Goal: Entertainment & Leisure: Consume media (video, audio)

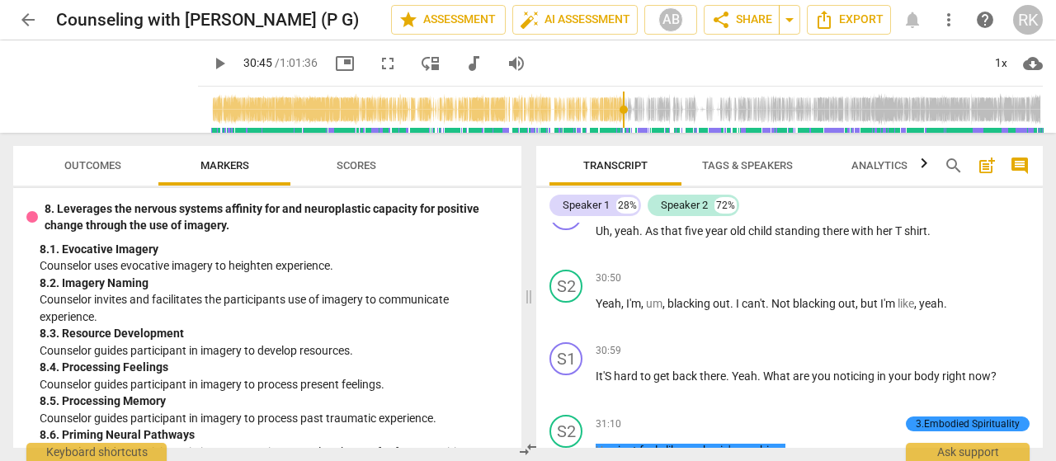
scroll to position [1732, 0]
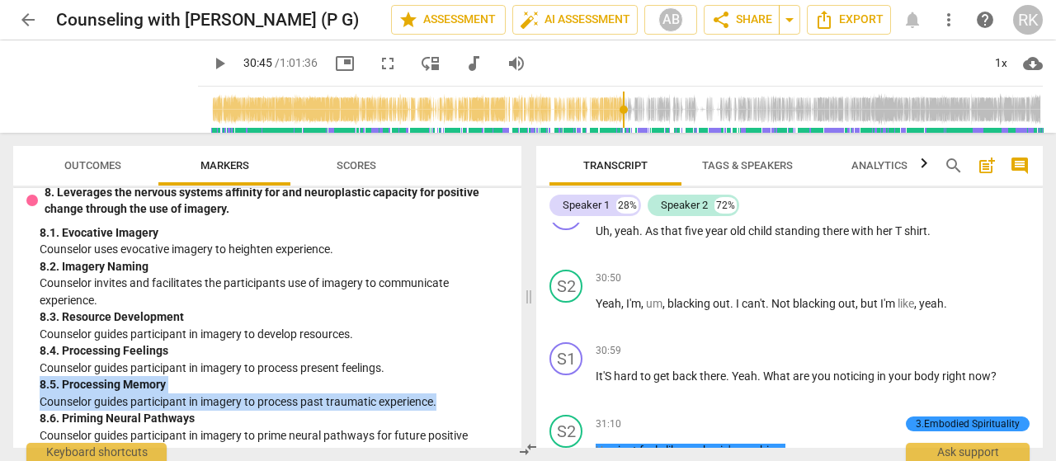
drag, startPoint x: 40, startPoint y: 351, endPoint x: 473, endPoint y: 382, distance: 435.0
click at [459, 376] on div "8. 5. Processing Memory Counselor guides participant in imagery to process past…" at bounding box center [274, 393] width 469 height 34
drag, startPoint x: 373, startPoint y: 65, endPoint x: 372, endPoint y: 165, distance: 99.8
click at [378, 65] on span "fullscreen" at bounding box center [388, 64] width 20 height 20
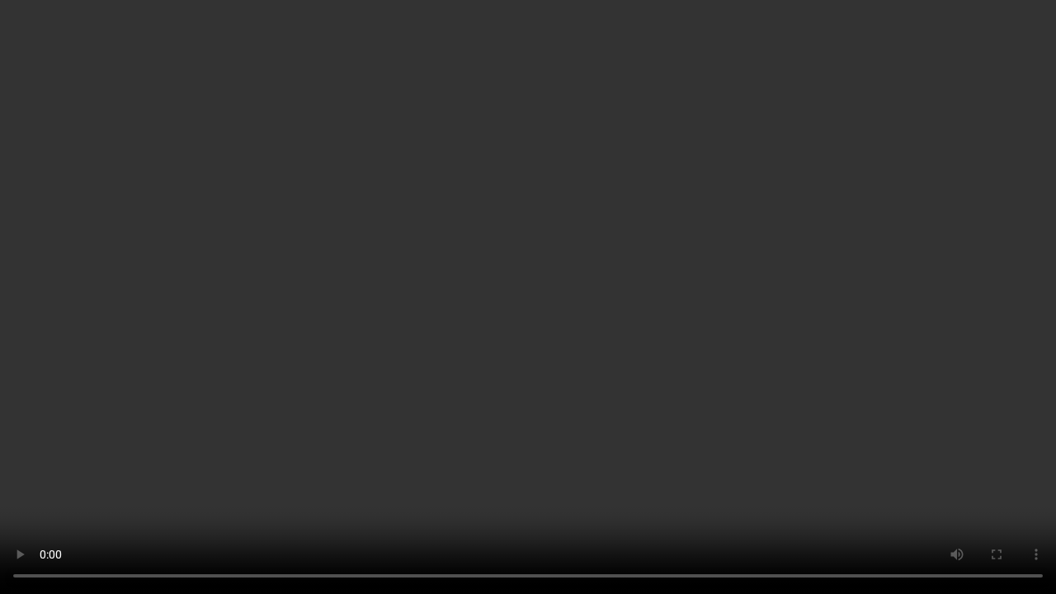
click at [359, 460] on video at bounding box center [528, 297] width 1056 height 594
click at [263, 460] on video at bounding box center [528, 297] width 1056 height 594
click at [309, 460] on video at bounding box center [528, 297] width 1056 height 594
click at [205, 460] on video at bounding box center [528, 297] width 1056 height 594
type input "1855"
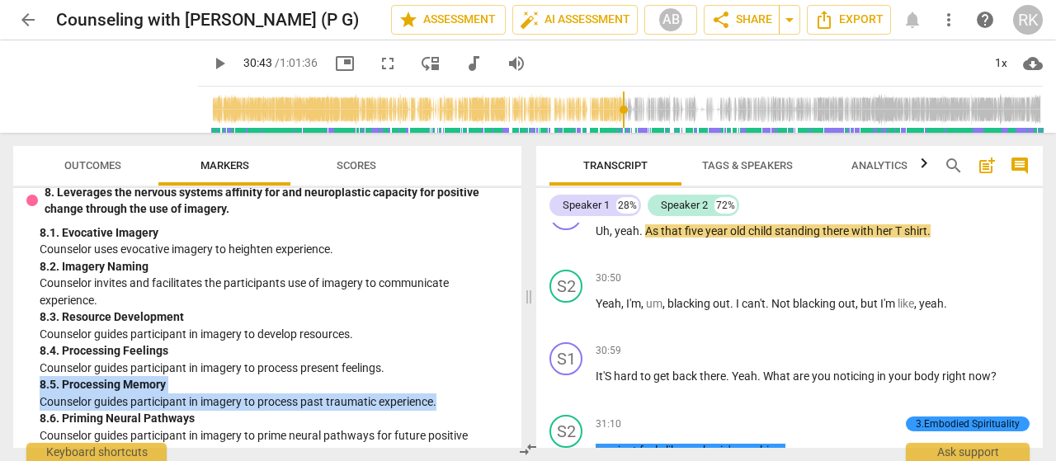
click at [610, 107] on input "range" at bounding box center [624, 109] width 838 height 53
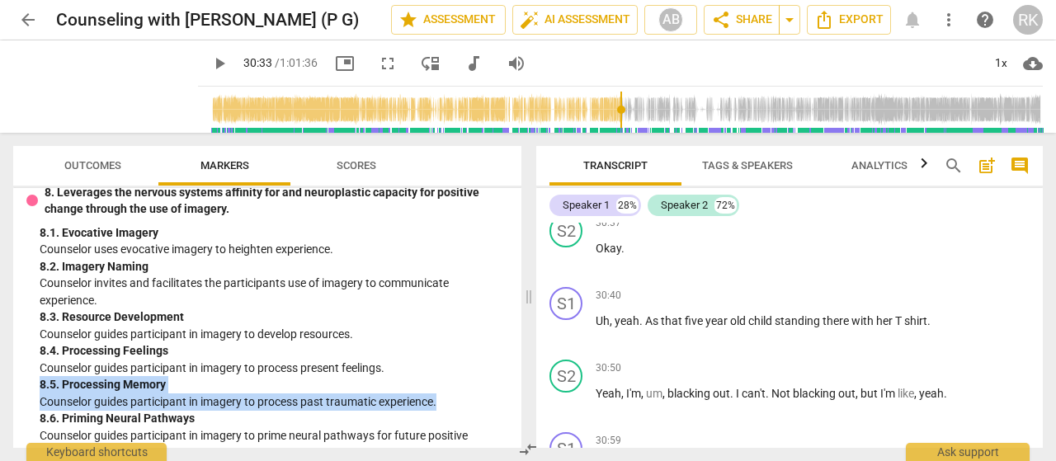
scroll to position [11850, 0]
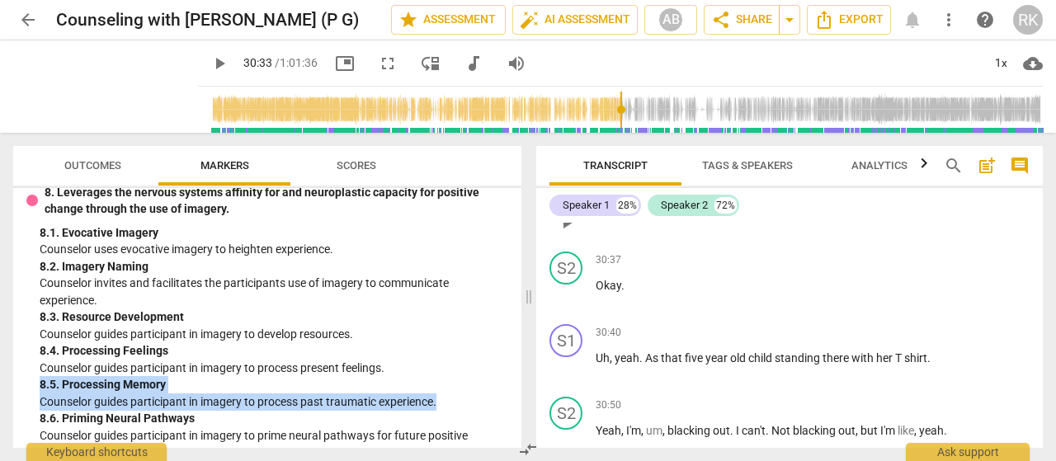
click at [568, 233] on span "play_arrow" at bounding box center [567, 223] width 20 height 20
click at [568, 233] on span "pause" at bounding box center [567, 223] width 20 height 20
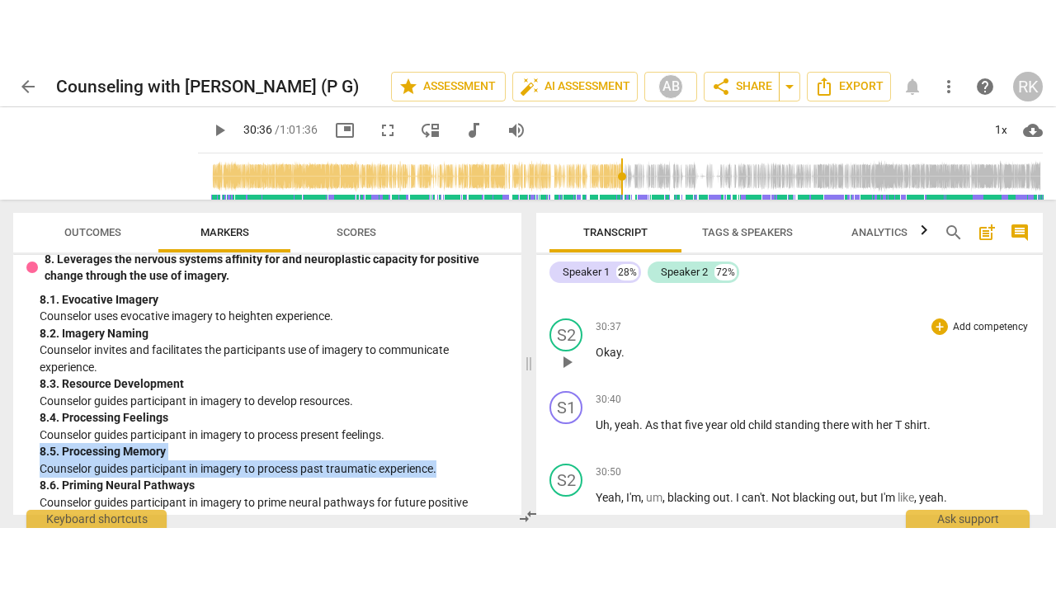
scroll to position [11933, 0]
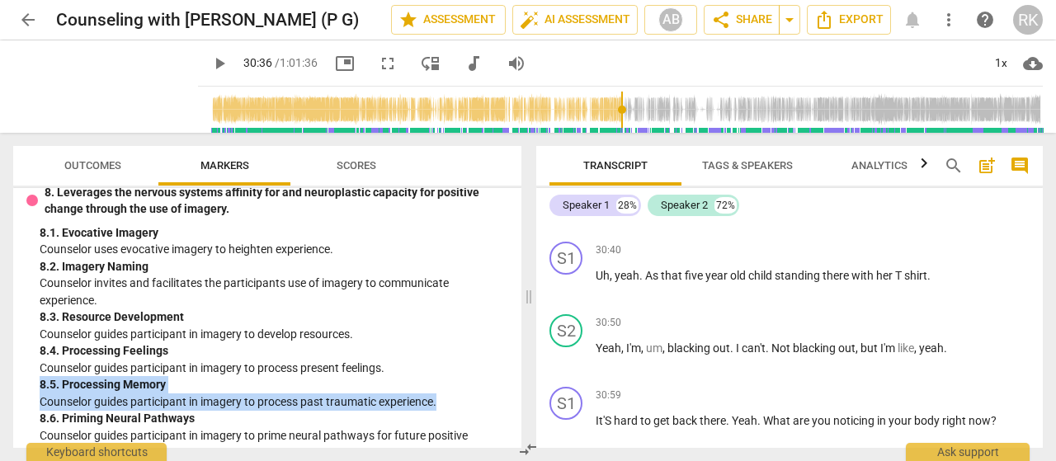
click at [567, 223] on span "play_arrow" at bounding box center [567, 213] width 20 height 20
click at [566, 223] on span "pause" at bounding box center [567, 213] width 20 height 20
click at [378, 65] on span "fullscreen" at bounding box center [388, 64] width 20 height 20
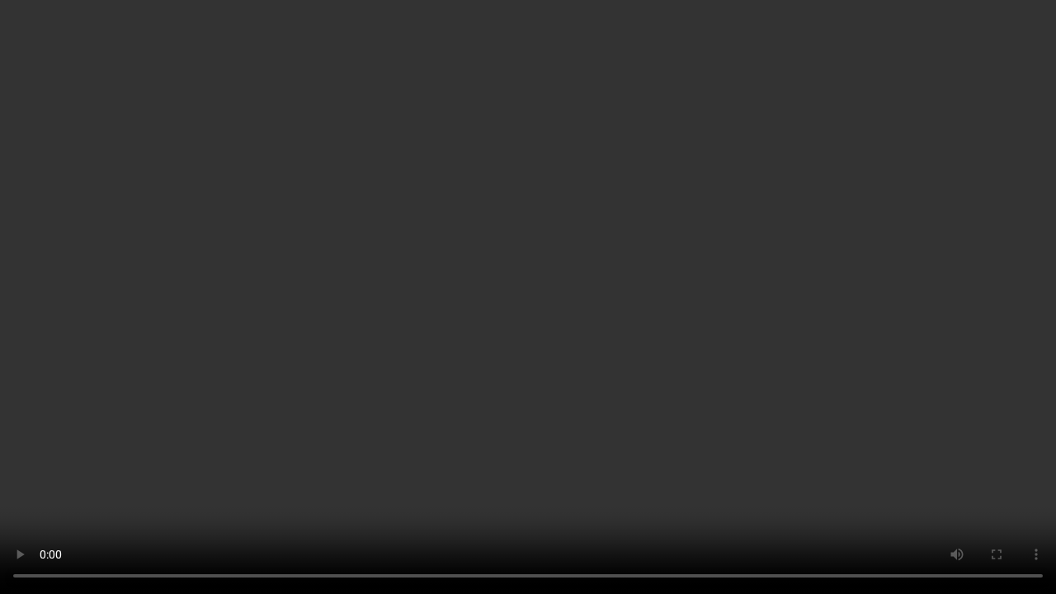
click at [250, 460] on video at bounding box center [528, 297] width 1056 height 594
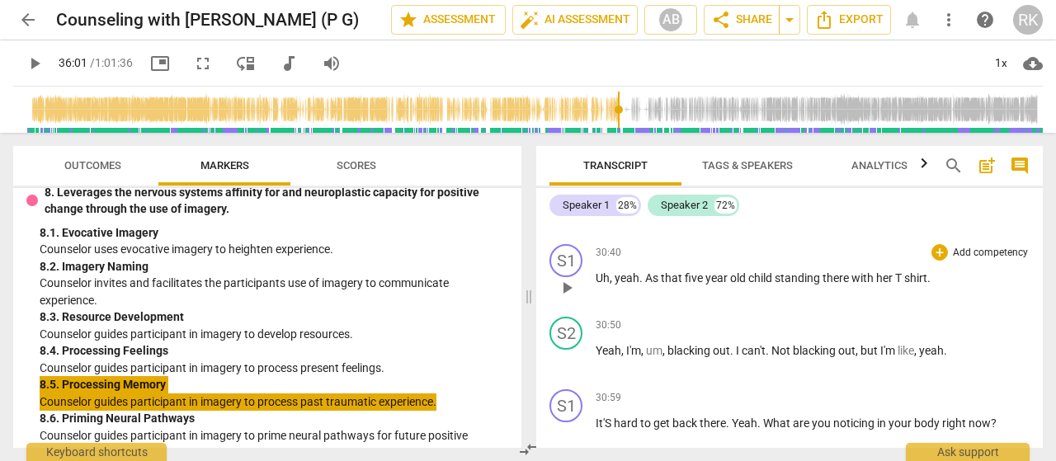
scroll to position [11966, 0]
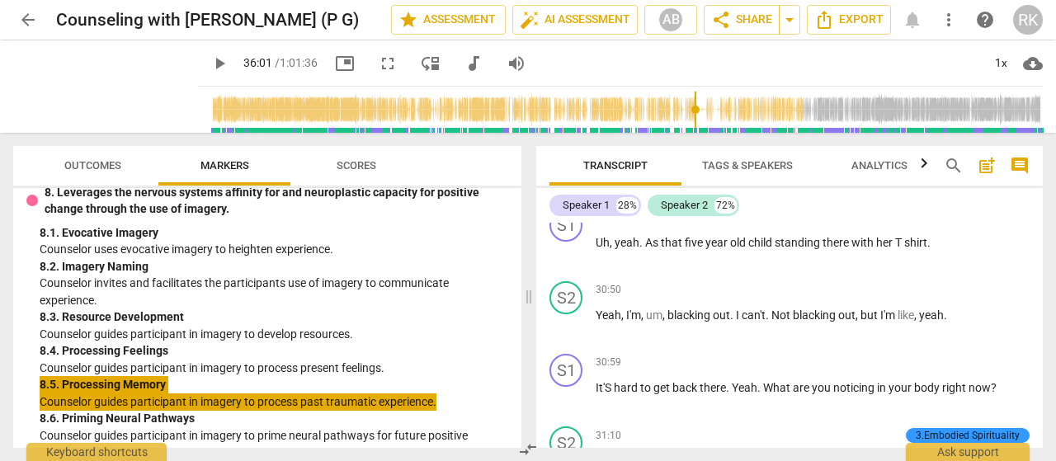
type input "2161"
